Goal: Transaction & Acquisition: Subscribe to service/newsletter

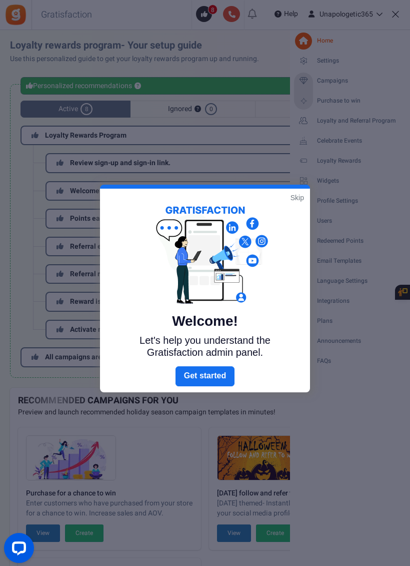
click at [224, 379] on link "Next" at bounding box center [205, 376] width 59 height 20
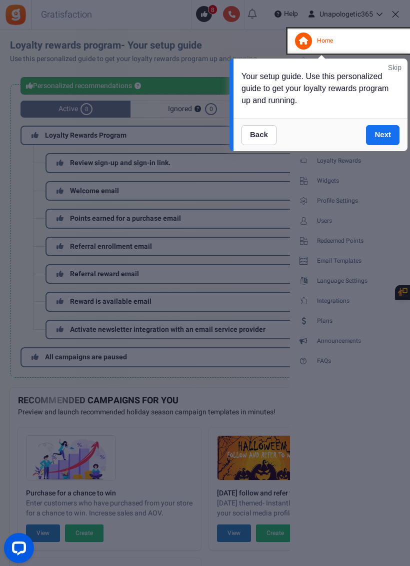
click at [390, 139] on link "Next" at bounding box center [383, 135] width 34 height 20
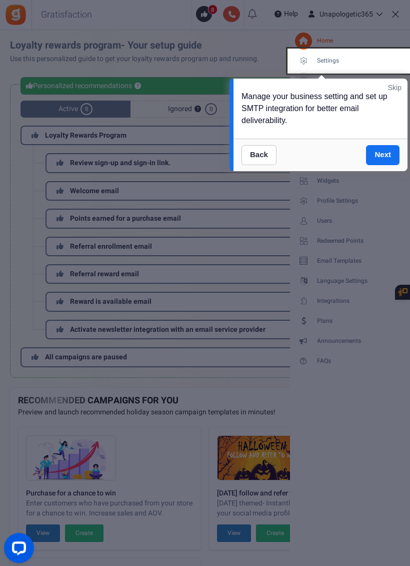
click at [384, 159] on link "Next" at bounding box center [383, 155] width 34 height 20
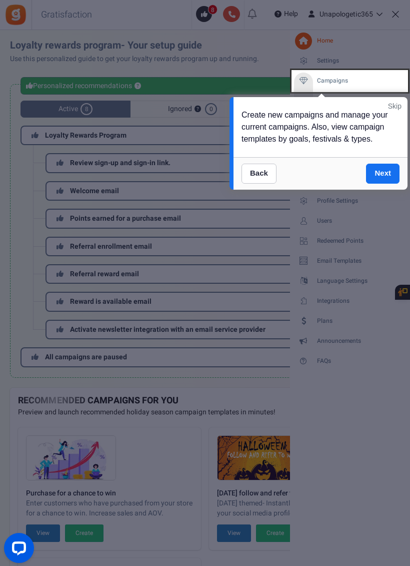
click at [381, 176] on link "Next" at bounding box center [383, 174] width 34 height 20
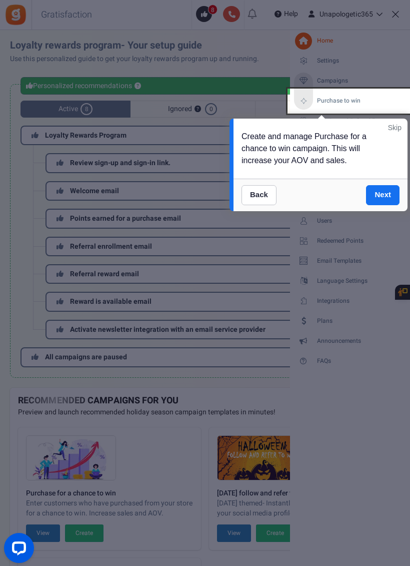
click at [384, 194] on link "Next" at bounding box center [383, 195] width 34 height 20
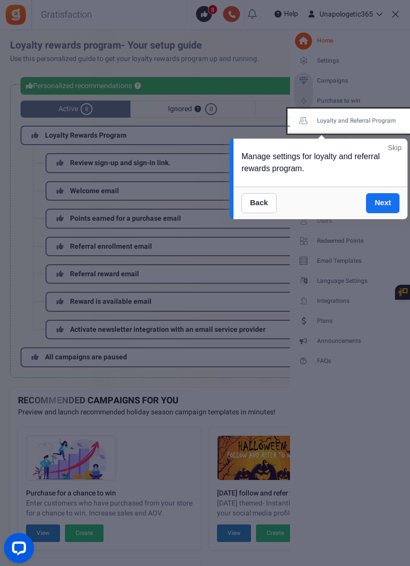
click at [396, 147] on link "Skip" at bounding box center [395, 148] width 14 height 10
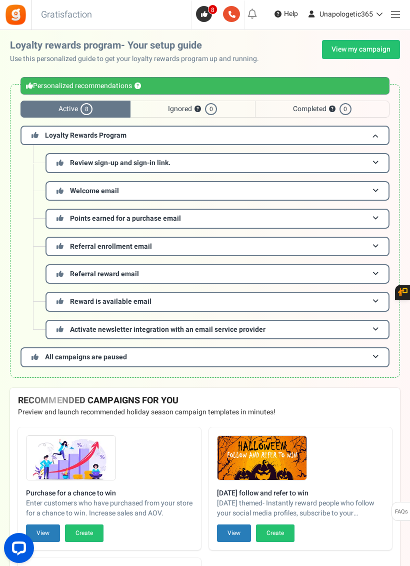
click at [389, 17] on link at bounding box center [396, 14] width 20 height 20
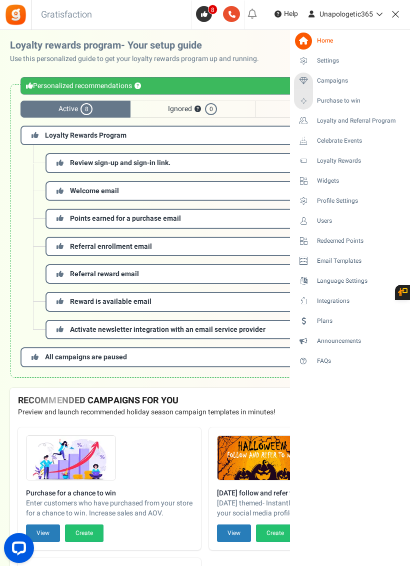
click at [322, 322] on link "Plans" at bounding box center [350, 321] width 112 height 17
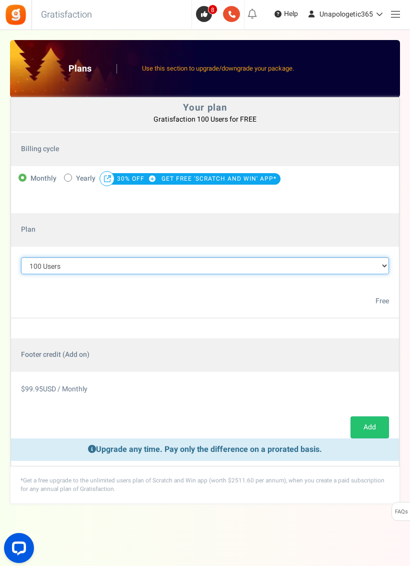
click at [221, 273] on select "100 Users 200 Users 500 Users 1000 Users 2000 Users 3000 Users 4000 Users 5000 …" at bounding box center [205, 265] width 368 height 17
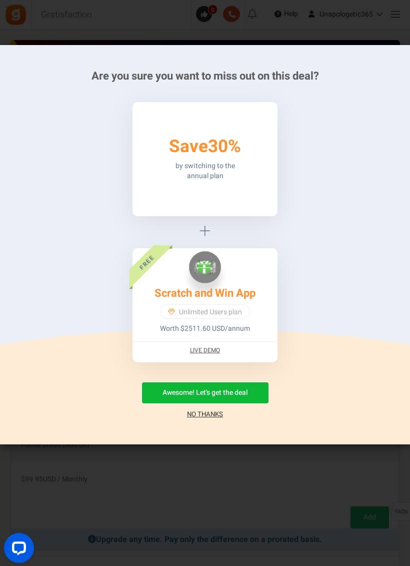
click at [207, 418] on link "No Thanks" at bounding box center [205, 414] width 36 height 10
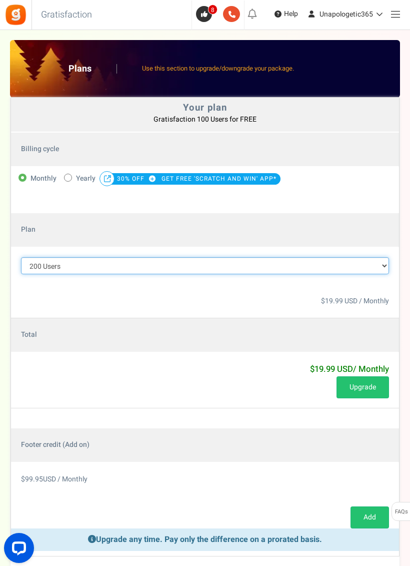
click at [234, 273] on select "100 Users 200 Users 500 Users 1000 Users 2000 Users 3000 Users 4000 Users 5000 …" at bounding box center [205, 265] width 368 height 17
select select "710"
